Goal: Task Accomplishment & Management: Use online tool/utility

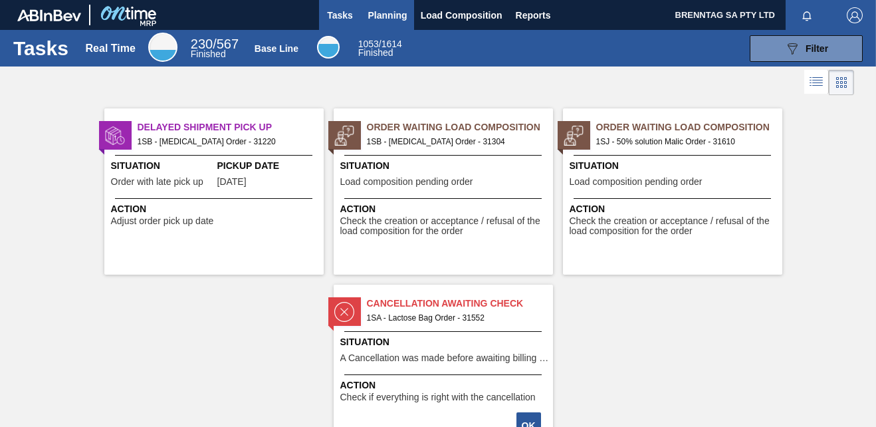
click at [376, 13] on span "Planning" at bounding box center [387, 15] width 39 height 16
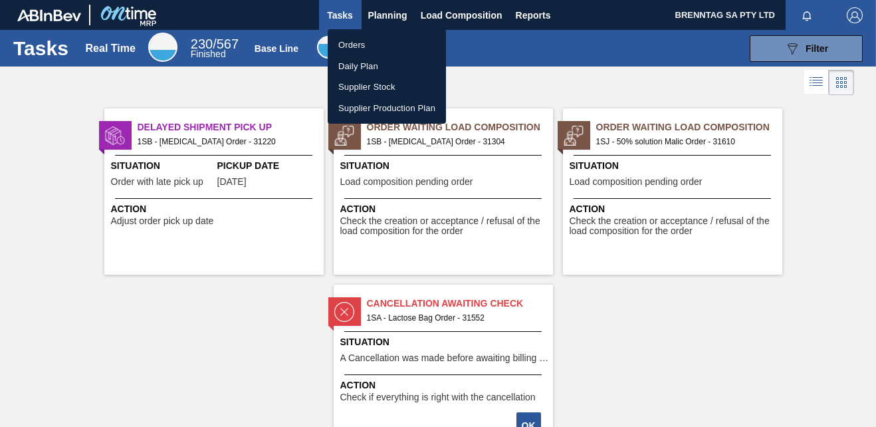
click at [368, 41] on li "Orders" at bounding box center [387, 45] width 118 height 21
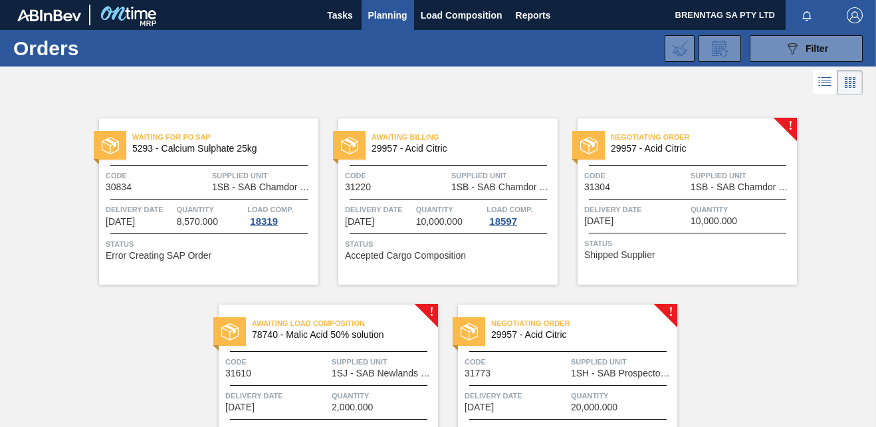
click at [371, 17] on span "Planning" at bounding box center [387, 15] width 39 height 16
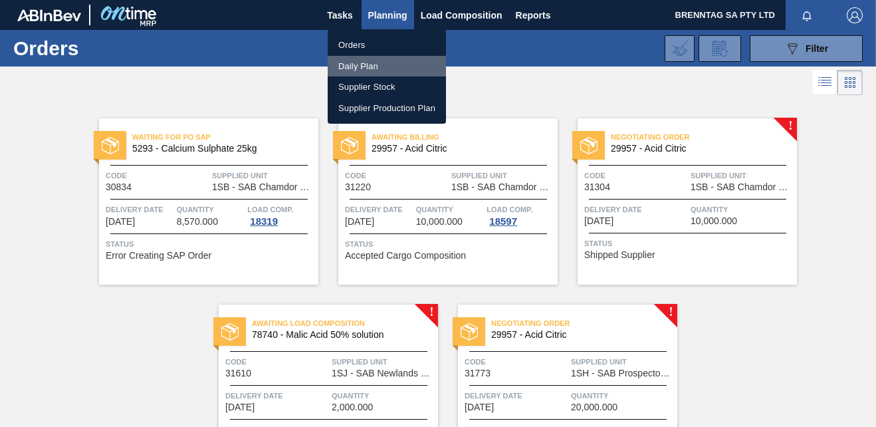
click at [364, 67] on li "Daily Plan" at bounding box center [387, 66] width 118 height 21
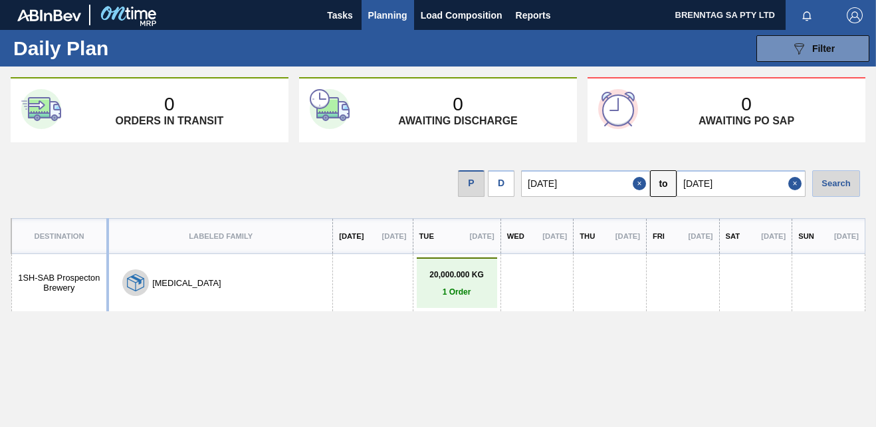
click at [427, 287] on p "1 Order" at bounding box center [457, 291] width 74 height 9
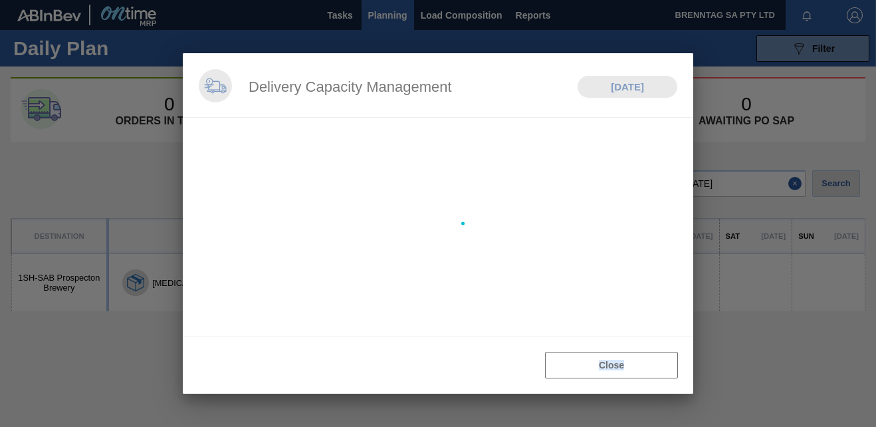
click at [427, 287] on div at bounding box center [438, 223] width 511 height 340
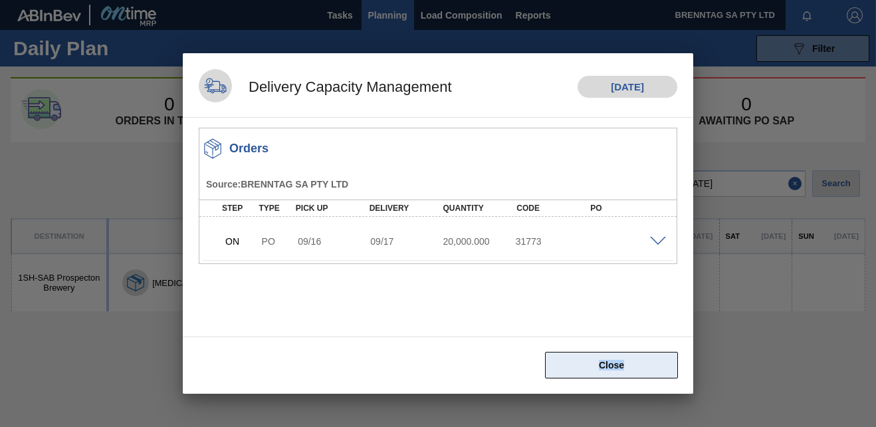
click at [610, 368] on button "Close" at bounding box center [611, 365] width 133 height 27
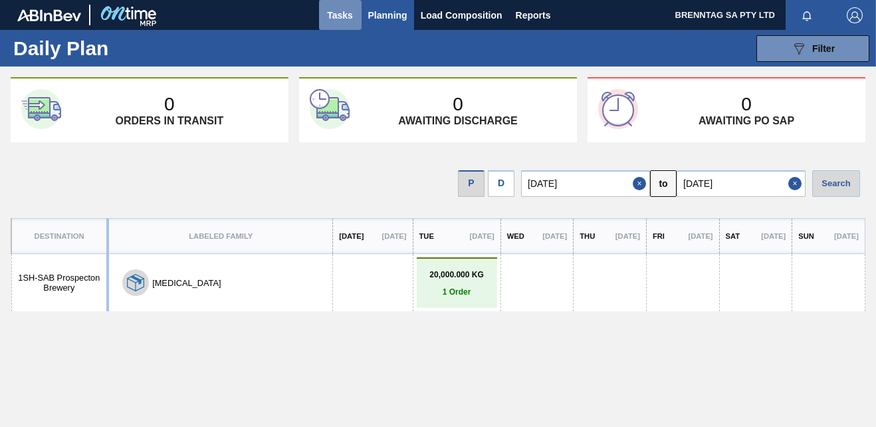
click at [336, 15] on span "Tasks" at bounding box center [340, 15] width 29 height 16
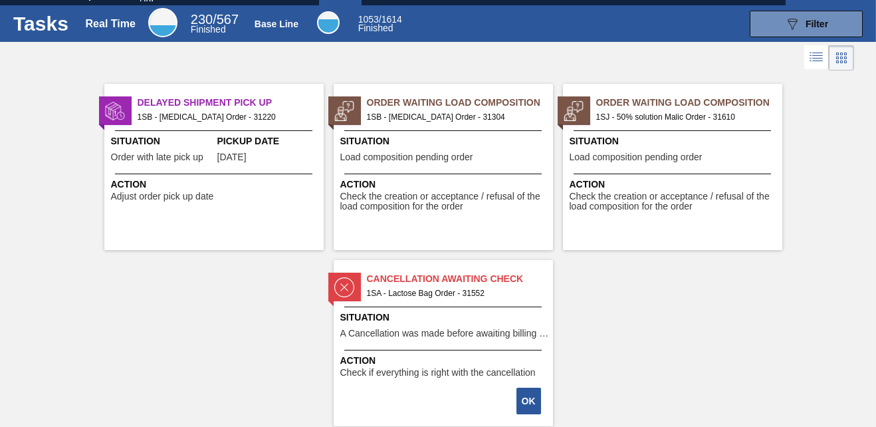
scroll to position [57, 0]
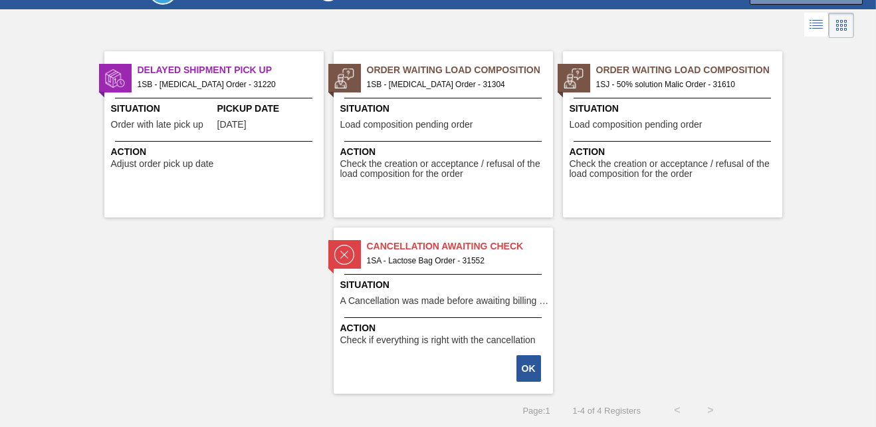
click at [199, 100] on div "Delayed Shipment Pick Up 1SB - [MEDICAL_DATA] Order - 31220 Situation Order wit…" at bounding box center [213, 134] width 219 height 166
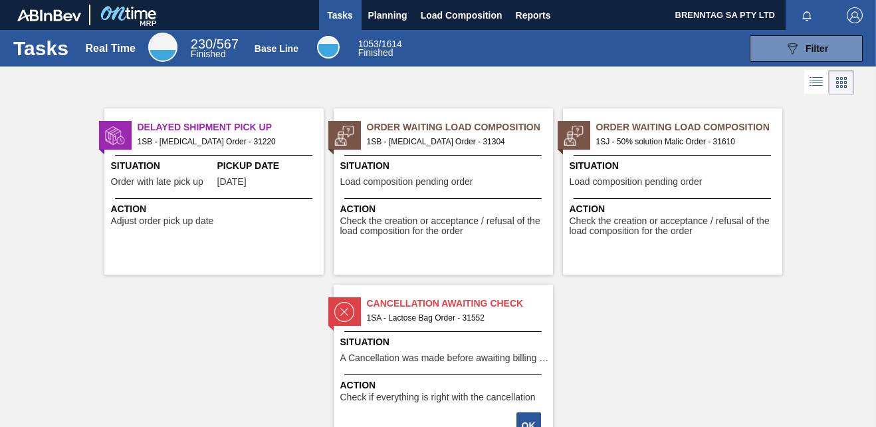
click at [469, 158] on div "Order Waiting Load Composition 1SB - [MEDICAL_DATA] Order - 31304 Situation Loa…" at bounding box center [443, 191] width 219 height 166
click at [392, 17] on span "Planning" at bounding box center [387, 15] width 39 height 16
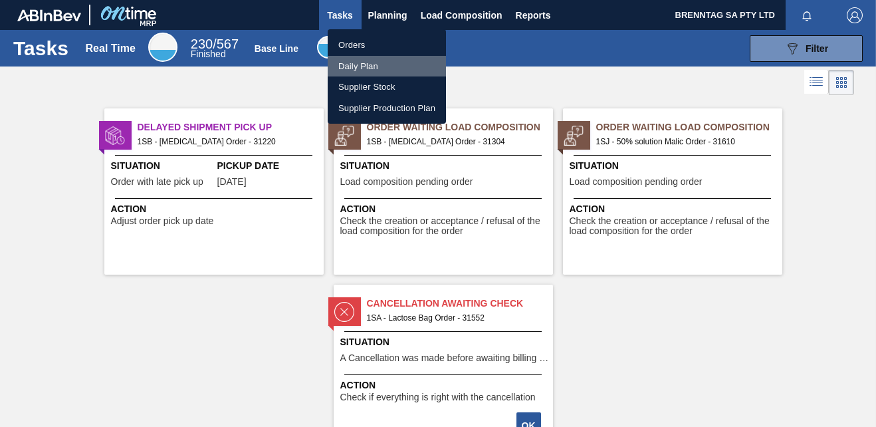
click at [360, 68] on li "Daily Plan" at bounding box center [387, 66] width 118 height 21
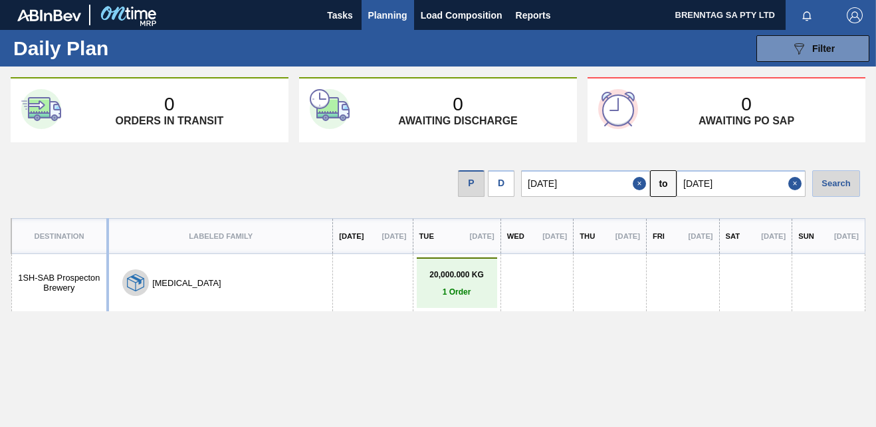
click at [436, 285] on link "20,000.000 KG 1 Order" at bounding box center [457, 283] width 74 height 27
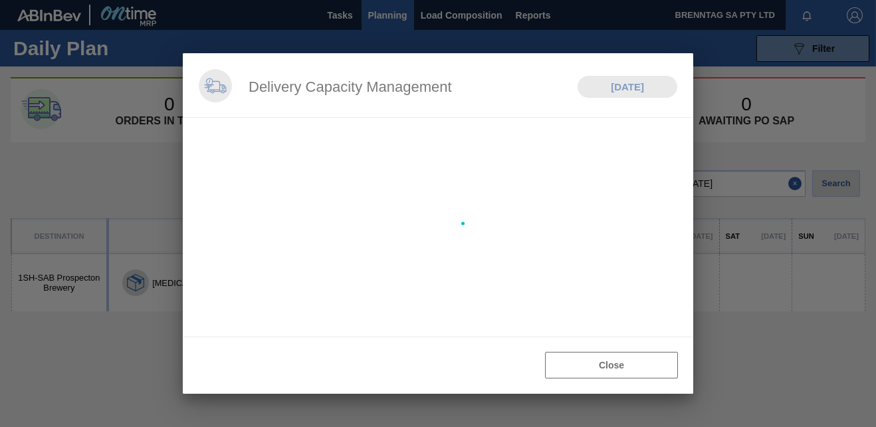
click at [435, 285] on div at bounding box center [438, 223] width 511 height 340
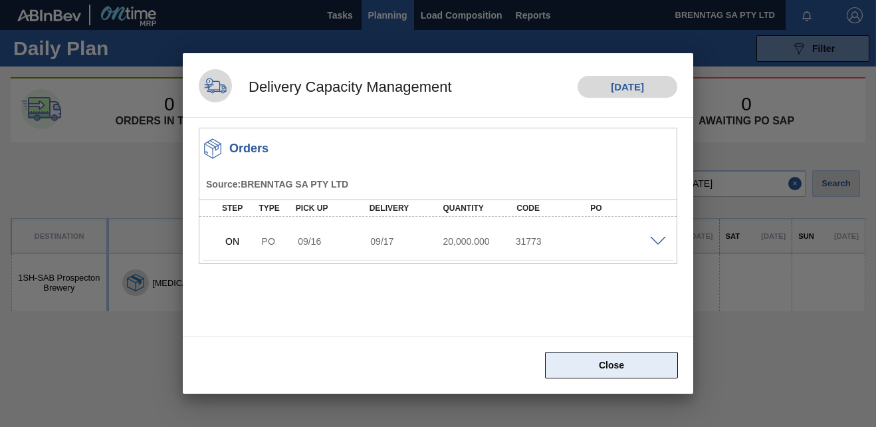
click at [628, 362] on button "Close" at bounding box center [611, 365] width 133 height 27
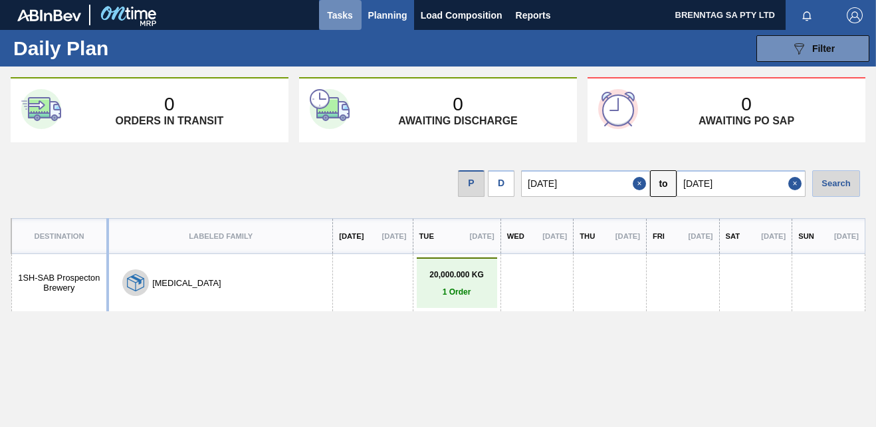
click at [333, 11] on span "Tasks" at bounding box center [340, 15] width 29 height 16
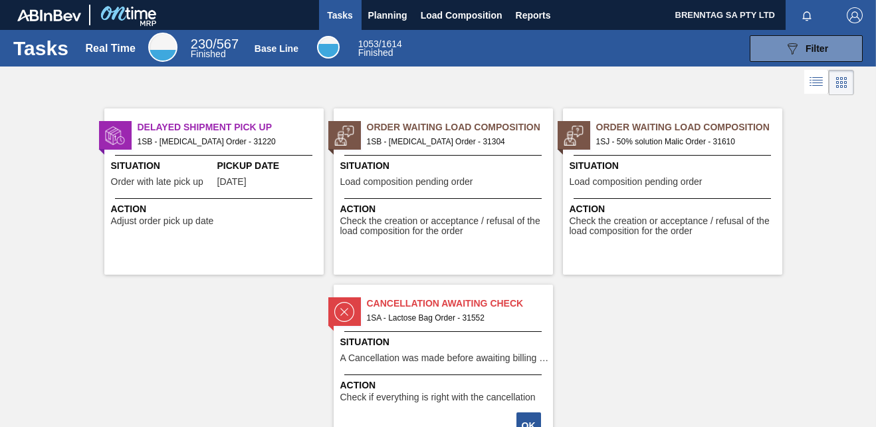
scroll to position [57, 0]
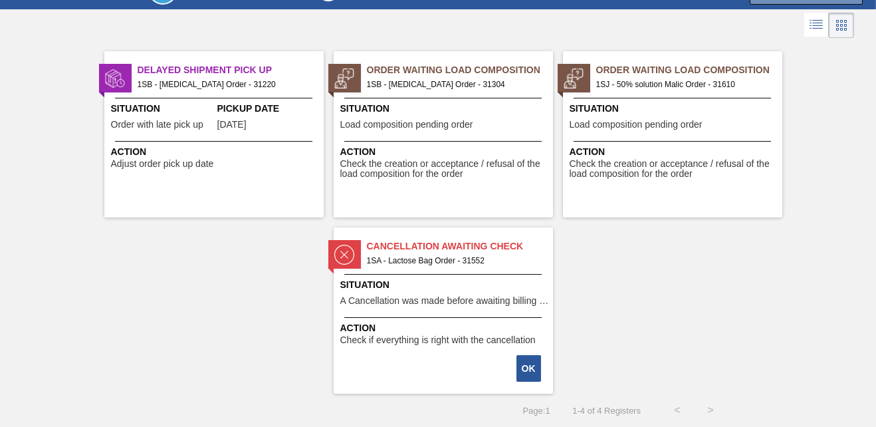
click at [219, 124] on span "[DATE]" at bounding box center [231, 125] width 29 height 10
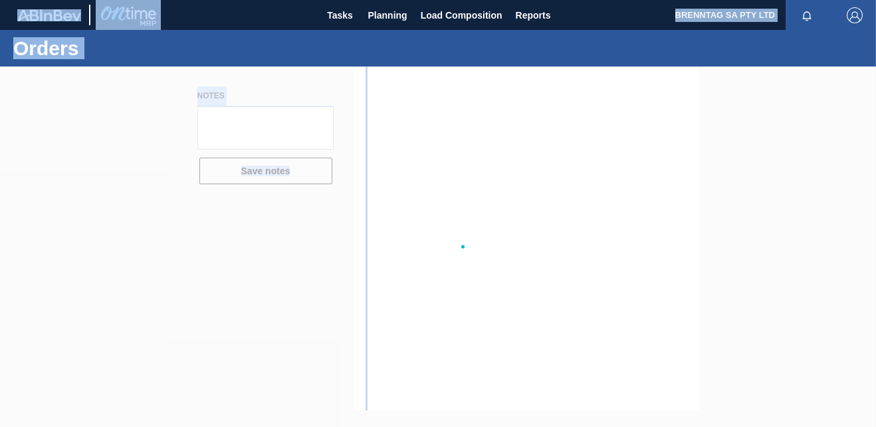
click at [219, 124] on div at bounding box center [438, 246] width 876 height 360
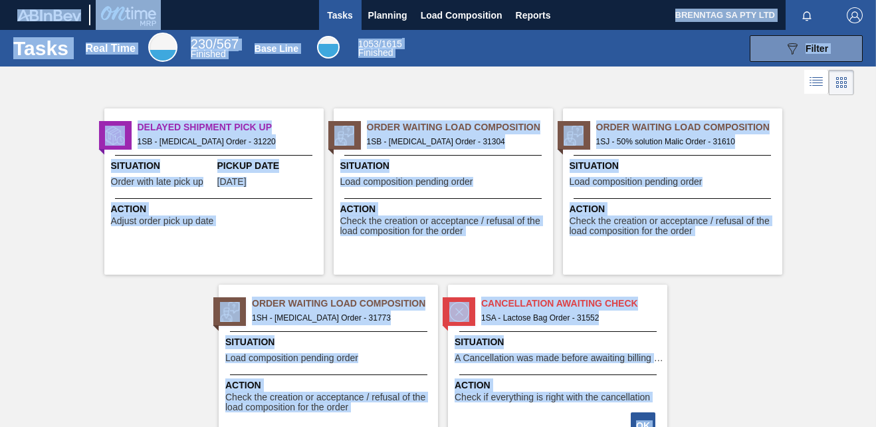
click at [763, 307] on div "Delayed Shipment Pick Up 1SB - [MEDICAL_DATA] Order - 31220 Situation Order wit…" at bounding box center [438, 274] width 876 height 352
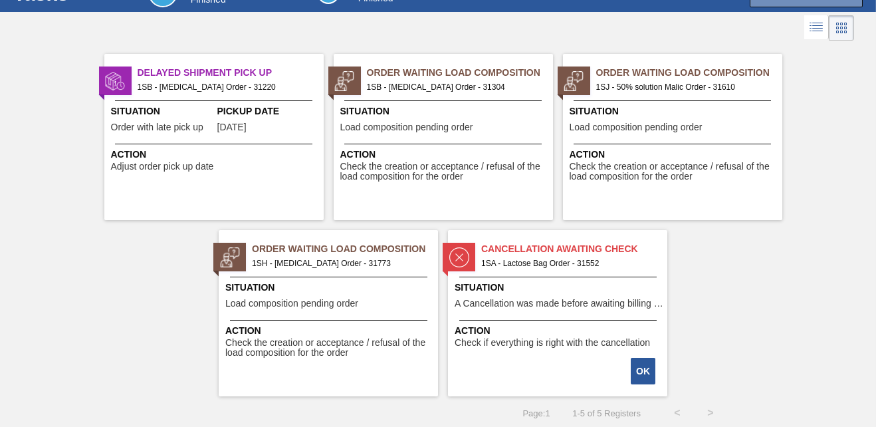
scroll to position [57, 0]
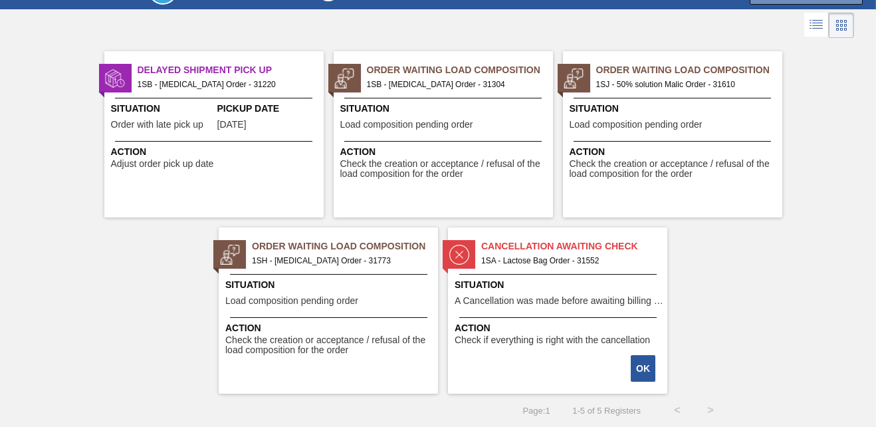
click at [292, 285] on span "Situation" at bounding box center [329, 285] width 209 height 14
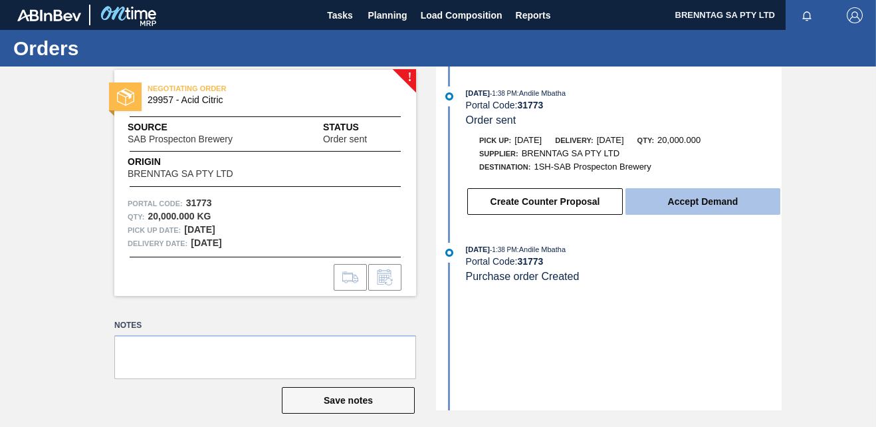
click at [705, 205] on button "Accept Demand" at bounding box center [703, 201] width 155 height 27
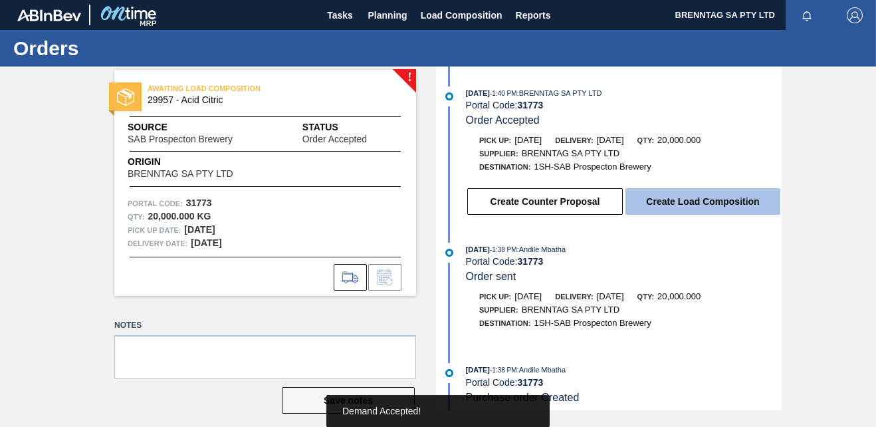
click at [707, 205] on button "Create Load Composition" at bounding box center [703, 201] width 155 height 27
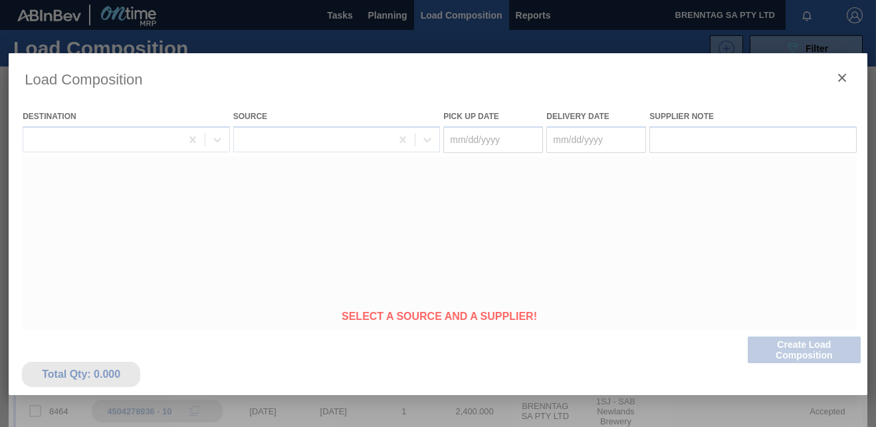
type Date "[DATE]"
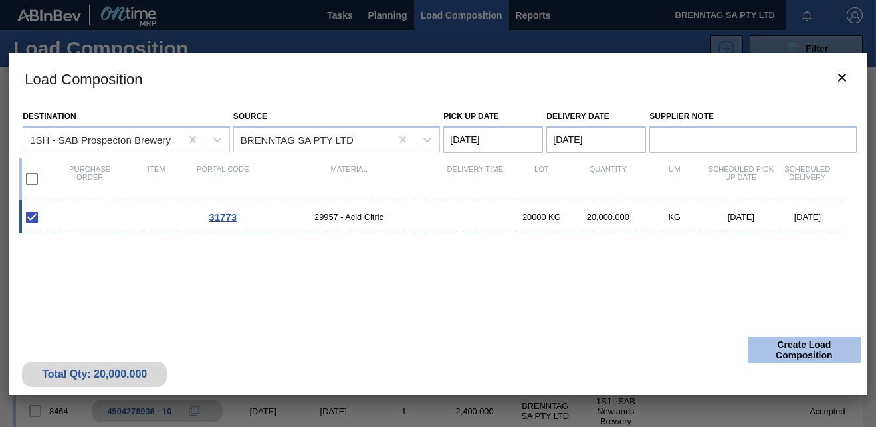
click at [794, 346] on button "Create Load Composition" at bounding box center [804, 349] width 113 height 27
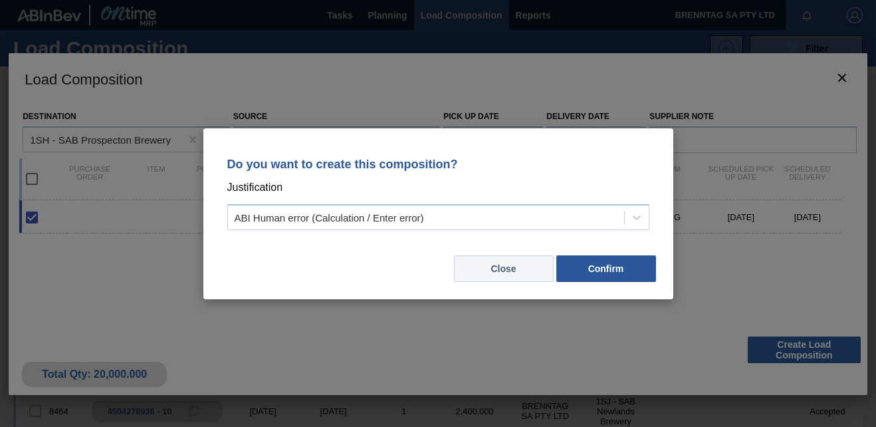
click at [526, 267] on button "Close" at bounding box center [504, 268] width 100 height 27
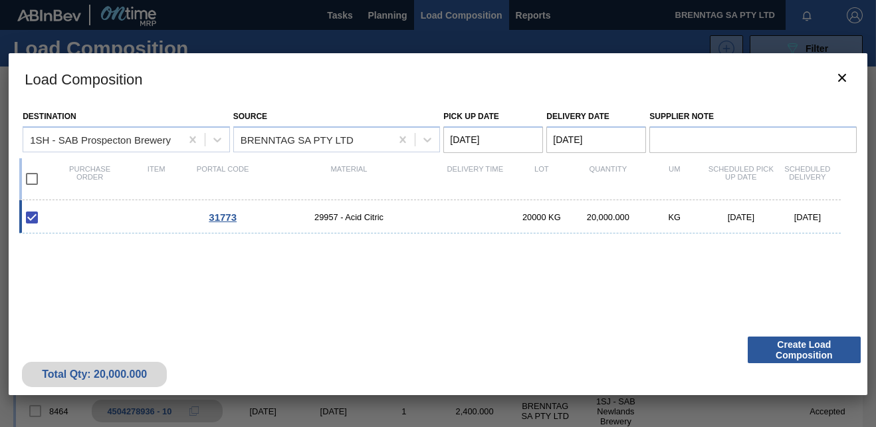
click at [217, 215] on span "31773" at bounding box center [223, 216] width 28 height 11
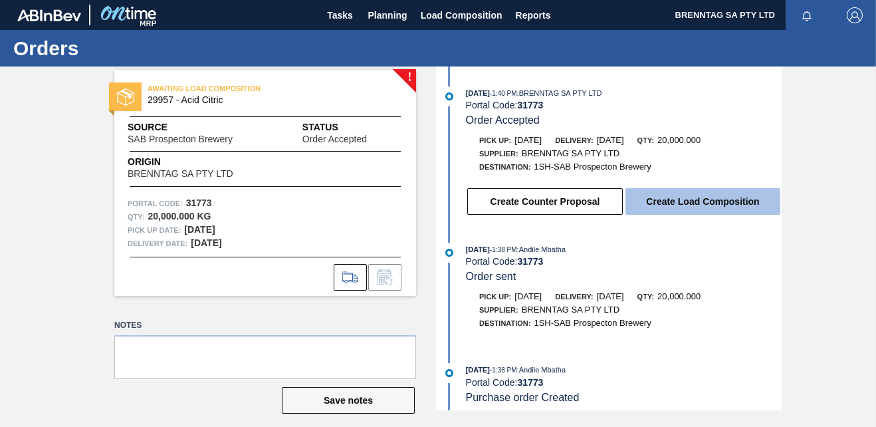
click at [696, 205] on button "Create Load Composition" at bounding box center [703, 201] width 155 height 27
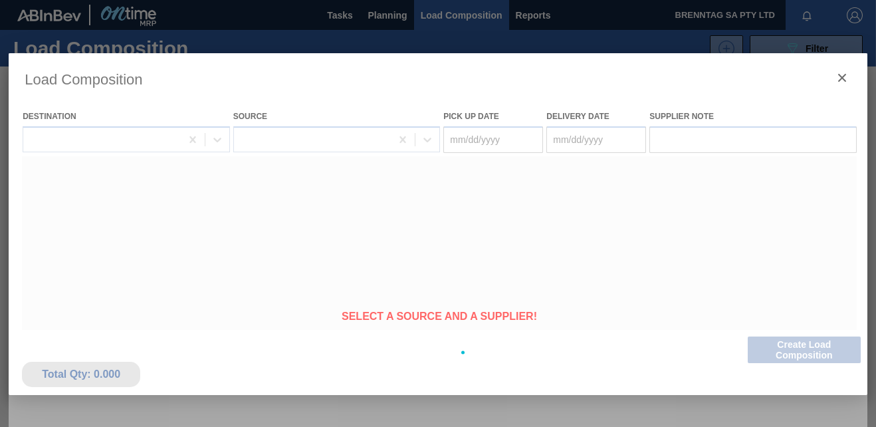
type Date "[DATE]"
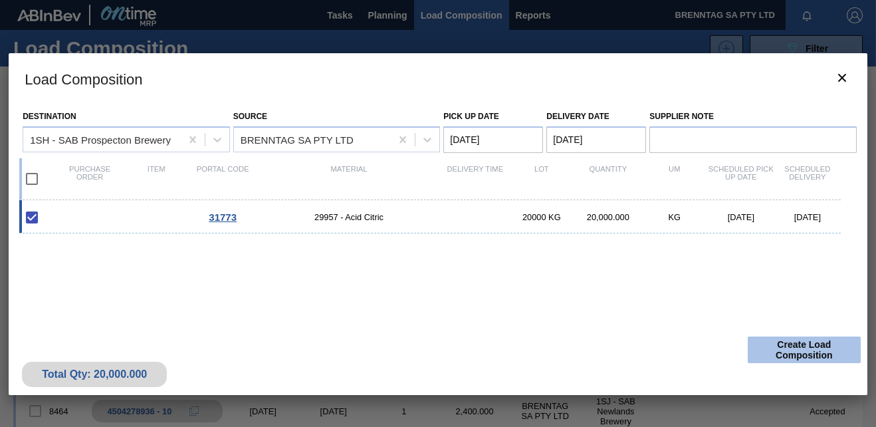
click at [780, 350] on button "Create Load Composition" at bounding box center [804, 349] width 113 height 27
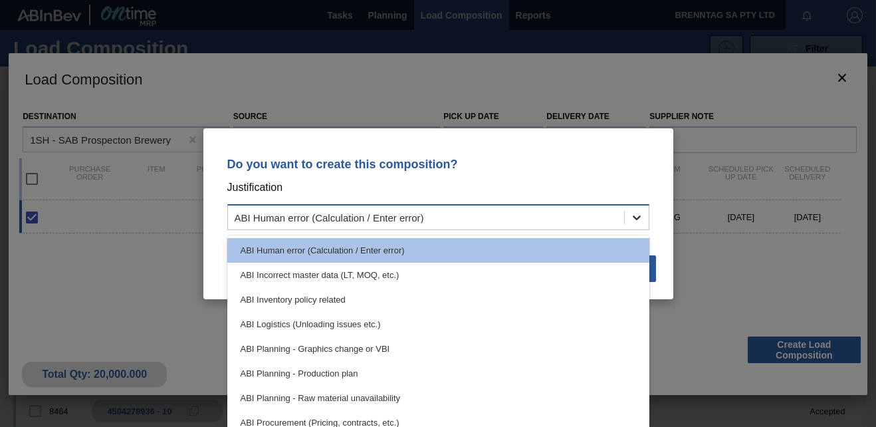
click at [638, 218] on icon at bounding box center [637, 217] width 8 height 5
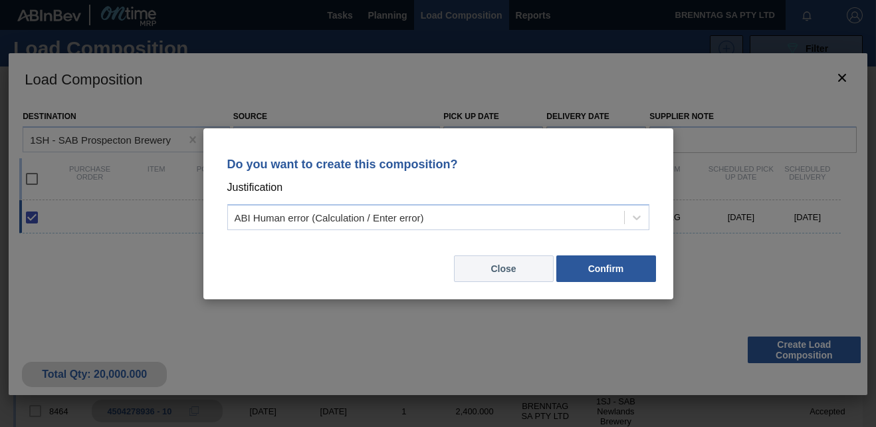
click at [517, 273] on button "Close" at bounding box center [504, 268] width 100 height 27
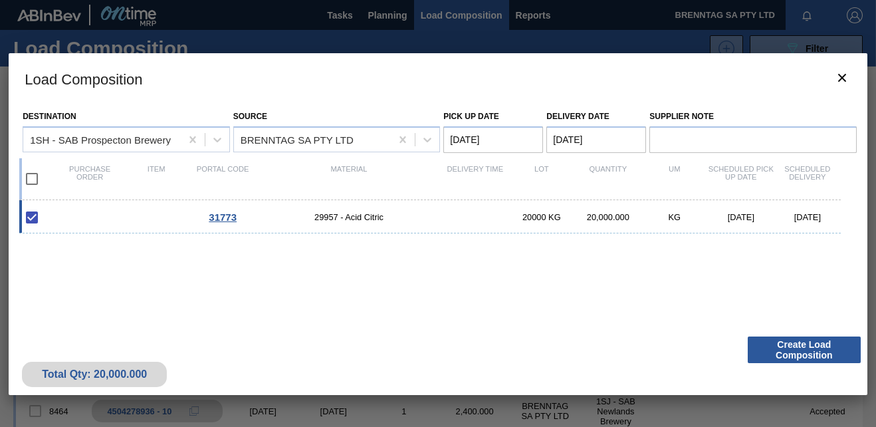
click at [433, 314] on div "31773 29957 - Acid Citric 20000 KG 20,000.000 KG [DATE] [DATE]" at bounding box center [435, 281] width 833 height 162
click at [215, 215] on span "31773" at bounding box center [223, 216] width 28 height 11
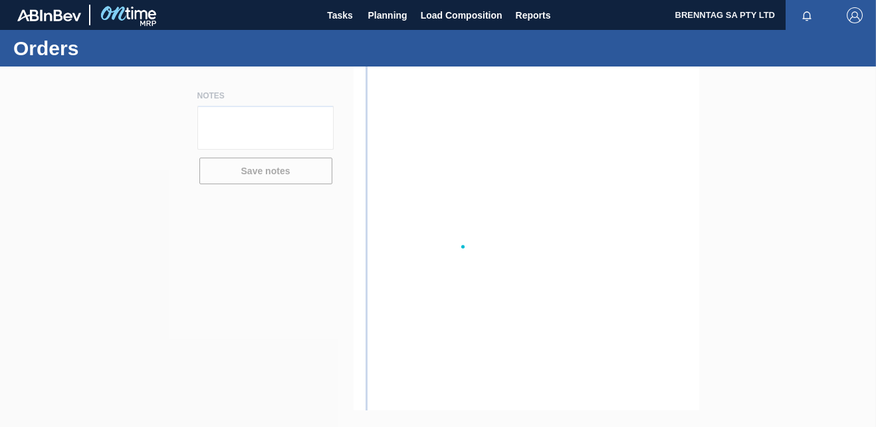
click at [217, 215] on div at bounding box center [438, 246] width 876 height 360
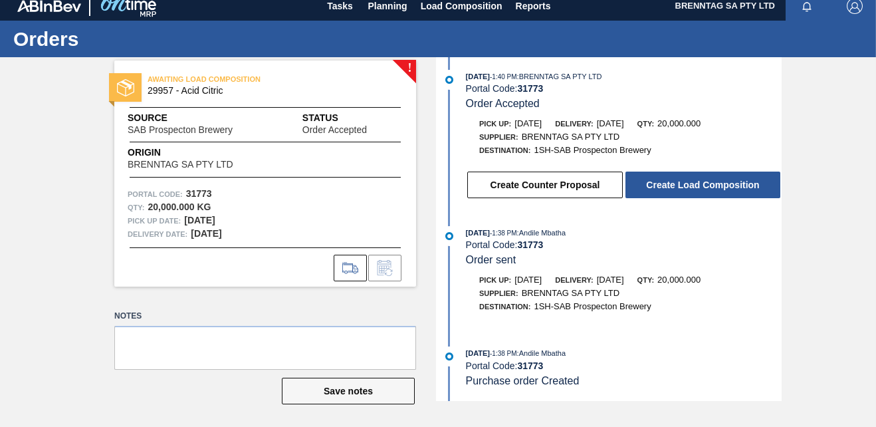
scroll to position [12, 0]
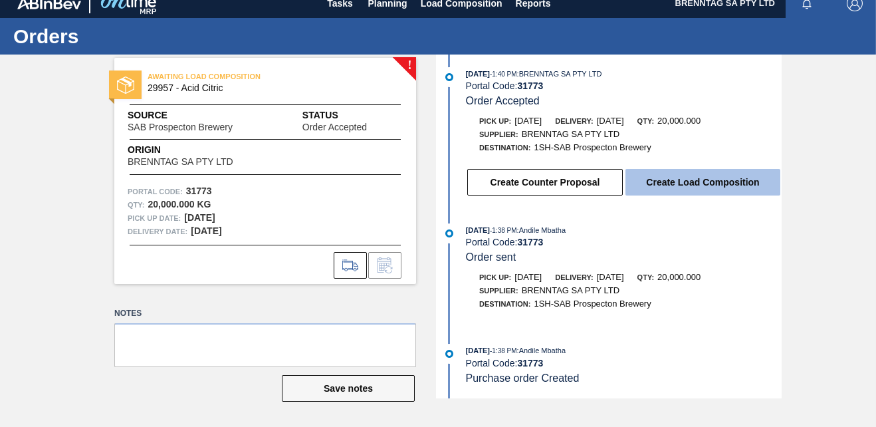
click at [715, 184] on button "Create Load Composition" at bounding box center [703, 182] width 155 height 27
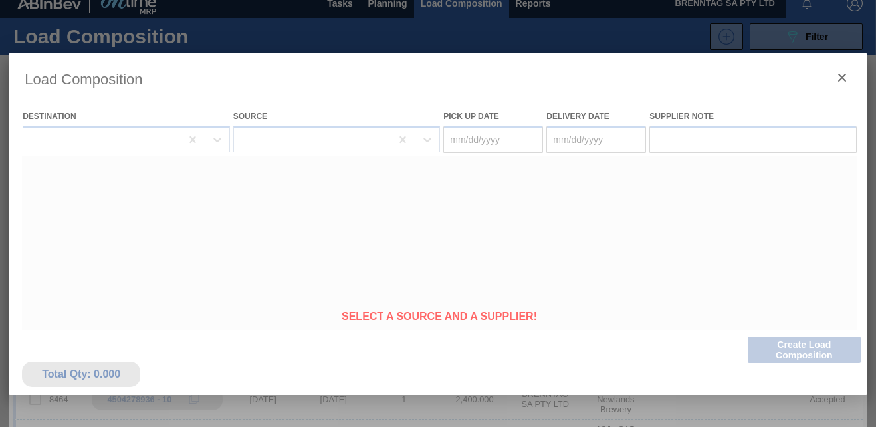
type Date "[DATE]"
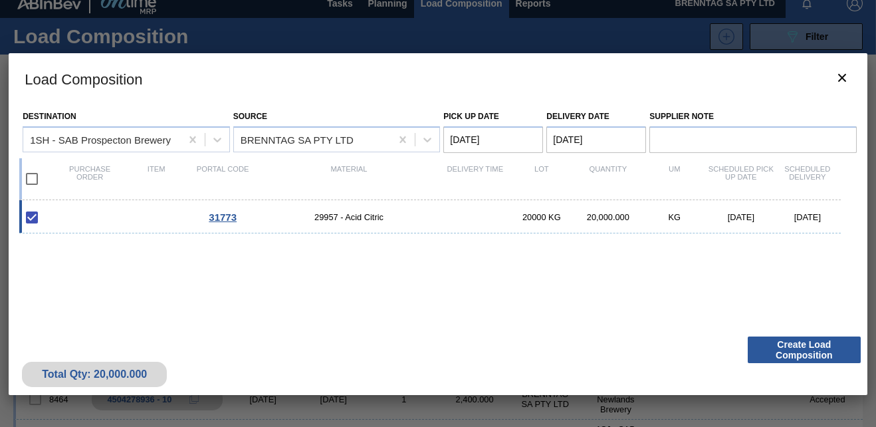
click at [27, 210] on input "checkbox" at bounding box center [32, 217] width 28 height 28
checkbox input "true"
click at [33, 222] on input "checkbox" at bounding box center [32, 217] width 28 height 28
checkbox input "true"
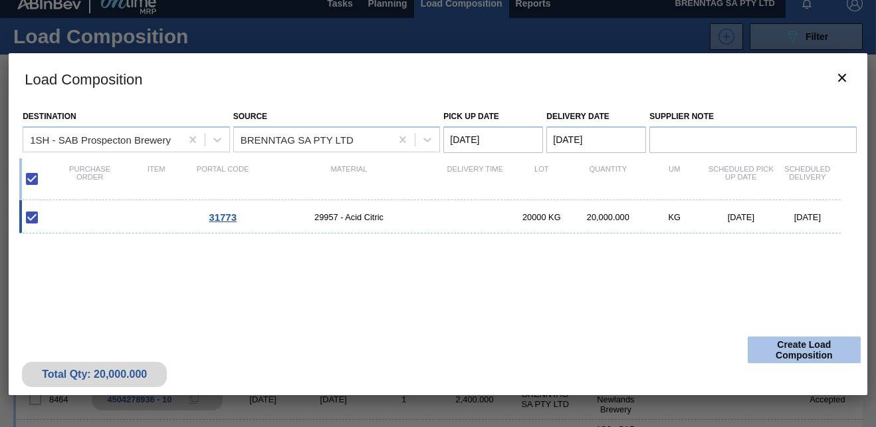
click at [778, 355] on button "Create Load Composition" at bounding box center [804, 349] width 113 height 27
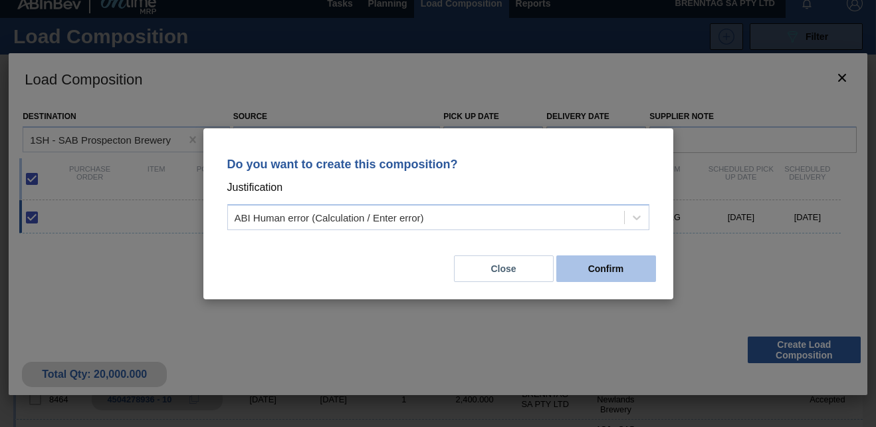
click at [597, 273] on button "Confirm" at bounding box center [607, 268] width 100 height 27
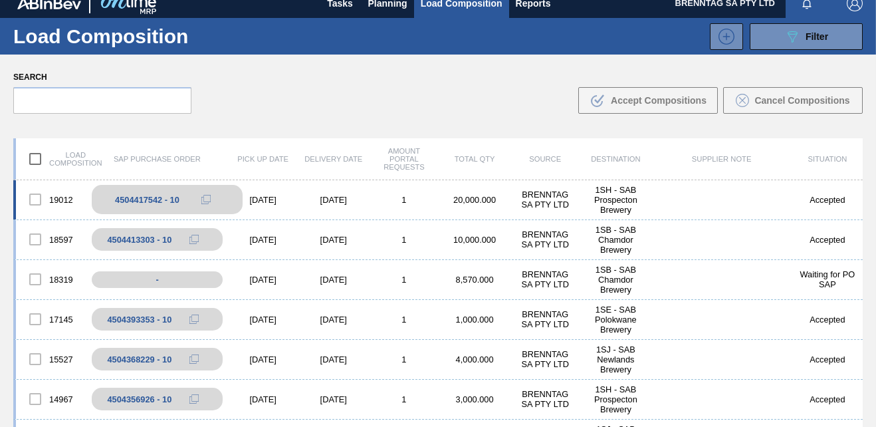
click at [142, 197] on div "4504417542 - 10" at bounding box center [147, 200] width 65 height 10
click at [191, 197] on div "4504417542 - 10" at bounding box center [167, 199] width 150 height 29
click at [164, 195] on div "4504417542 - 10" at bounding box center [147, 200] width 65 height 10
click at [130, 198] on div "4504417542 - 10" at bounding box center [147, 200] width 65 height 10
click at [132, 197] on div "4504417542 - 10" at bounding box center [147, 200] width 65 height 10
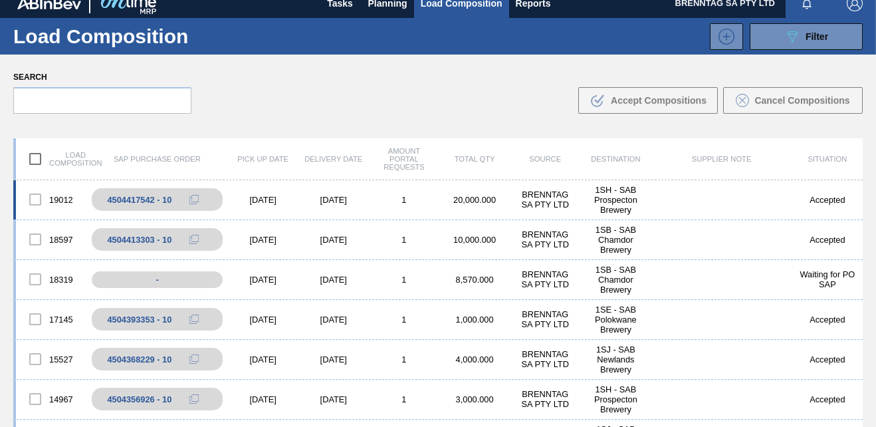
click at [525, 192] on div "BRENNTAG SA PTY LTD" at bounding box center [545, 200] width 70 height 20
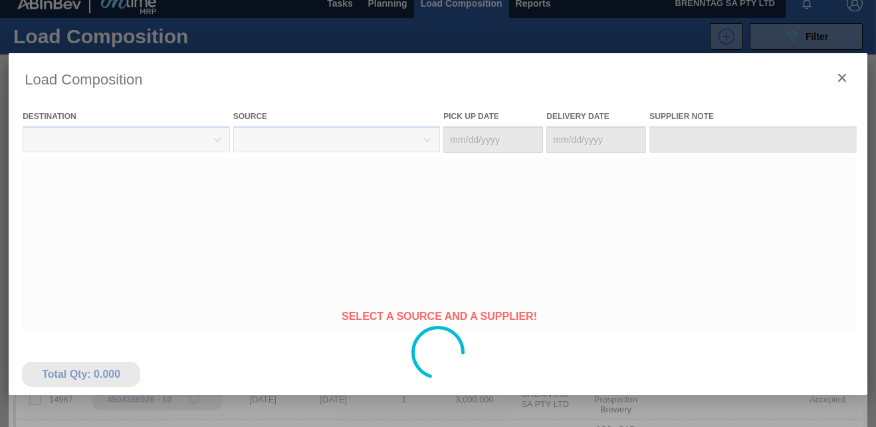
type Date "[DATE]"
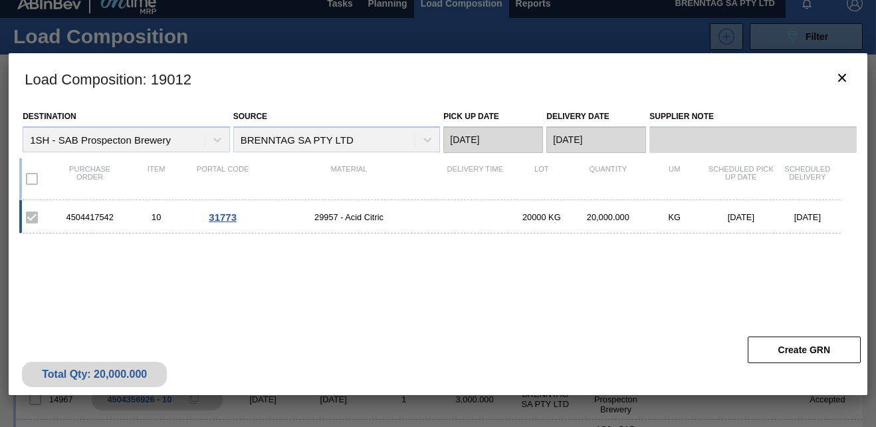
click at [227, 214] on span "31773" at bounding box center [223, 216] width 28 height 11
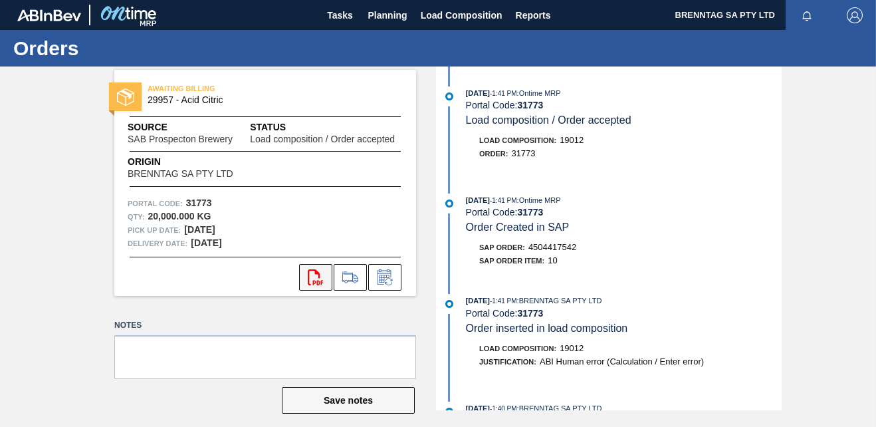
click at [309, 274] on icon "svg{fill:#ff0000}" at bounding box center [316, 277] width 16 height 16
